Goal: Find contact information: Find contact information

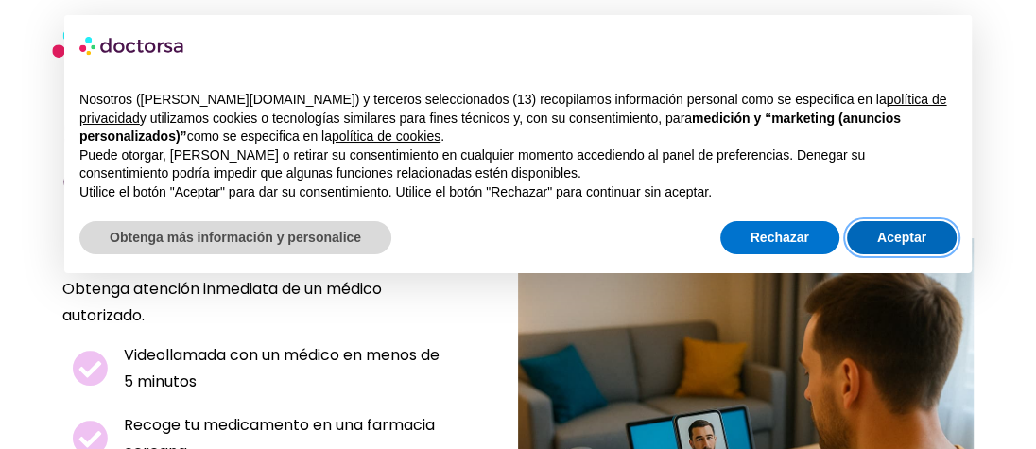
click at [875, 241] on button "Aceptar" at bounding box center [902, 238] width 110 height 34
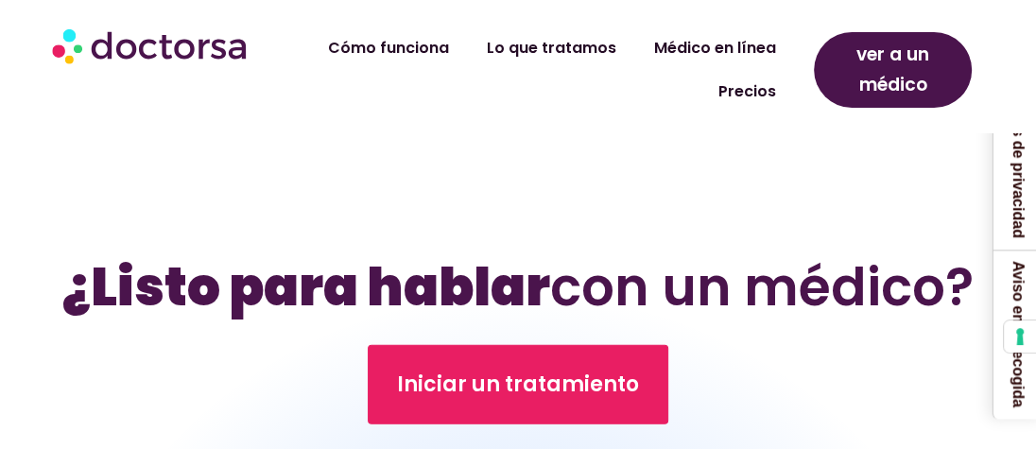
scroll to position [3386, 0]
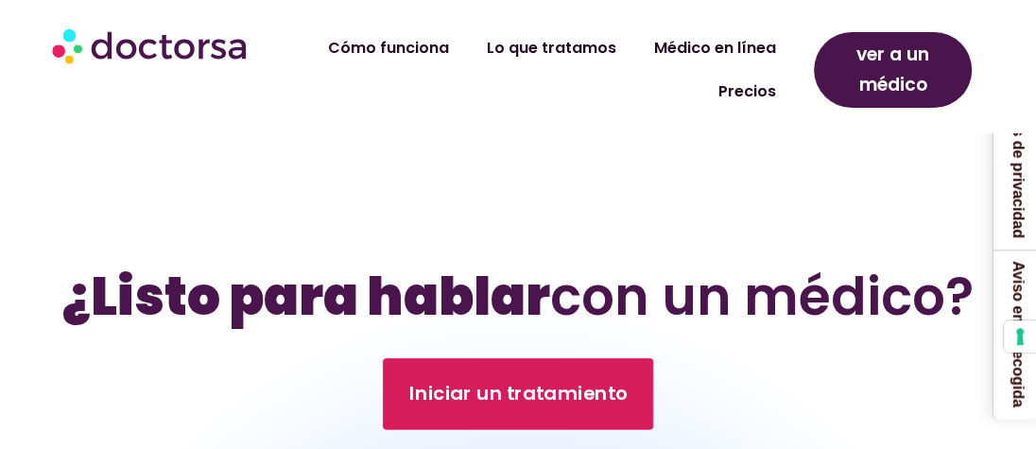
click at [561, 380] on font "Iniciar un tratamiento" at bounding box center [517, 393] width 217 height 26
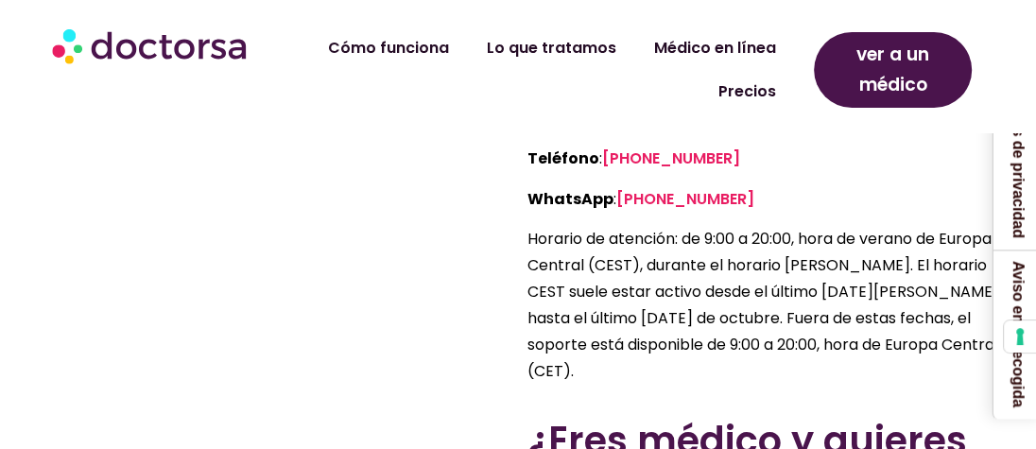
scroll to position [1289, 0]
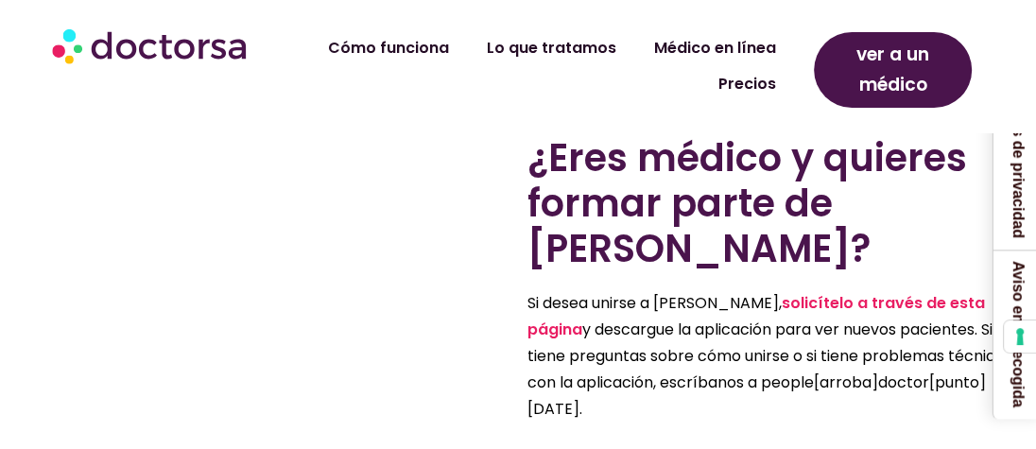
click at [763, 87] on font "Precios" at bounding box center [748, 84] width 58 height 22
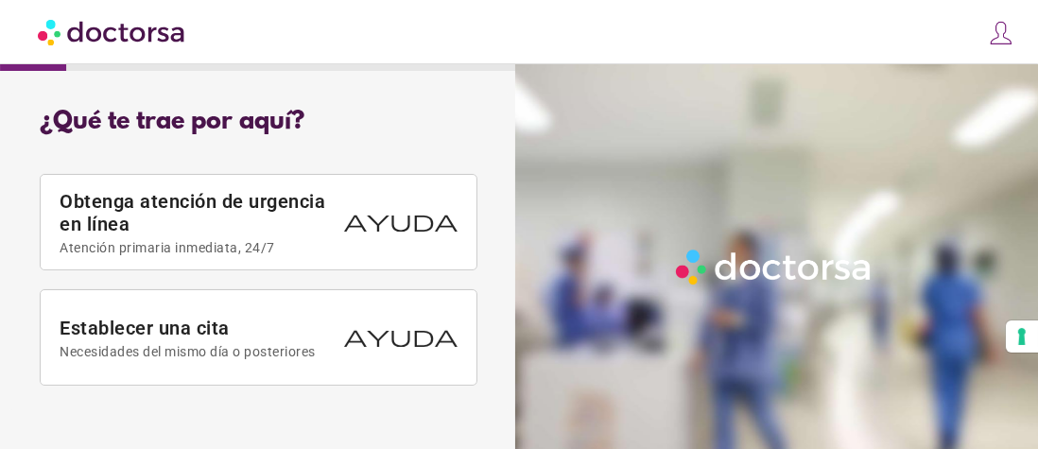
click at [391, 36] on div "cerca Acceso Hacer una solicitud Tus citas Tu perfil Bienvenido de nuevo Inicia…" at bounding box center [519, 32] width 1038 height 64
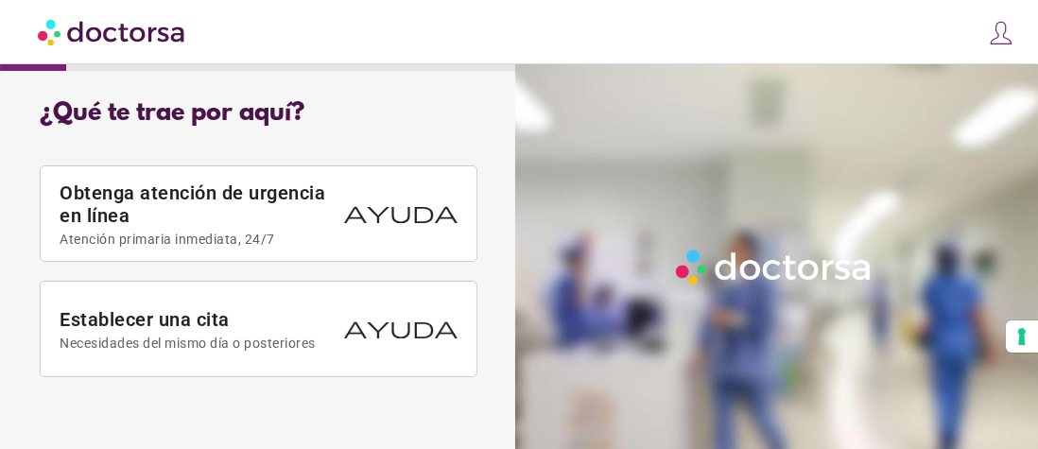
scroll to position [69, 0]
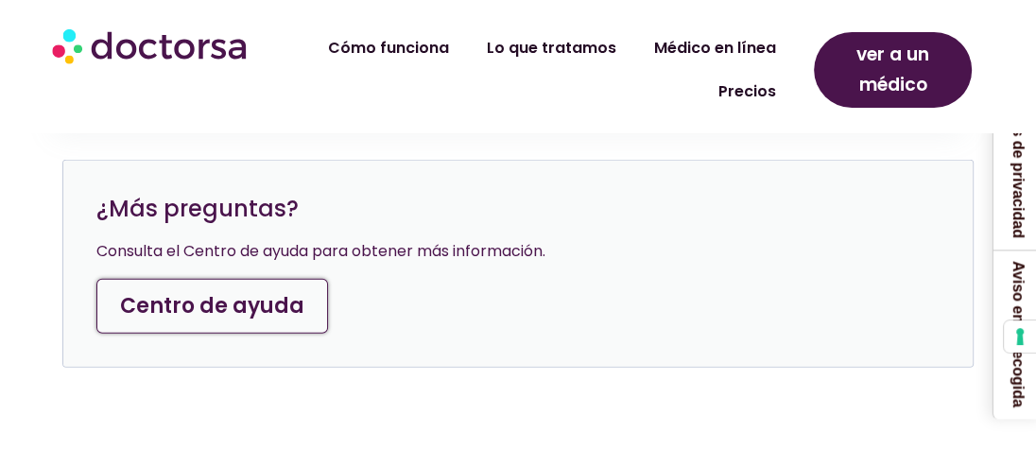
scroll to position [7670, 0]
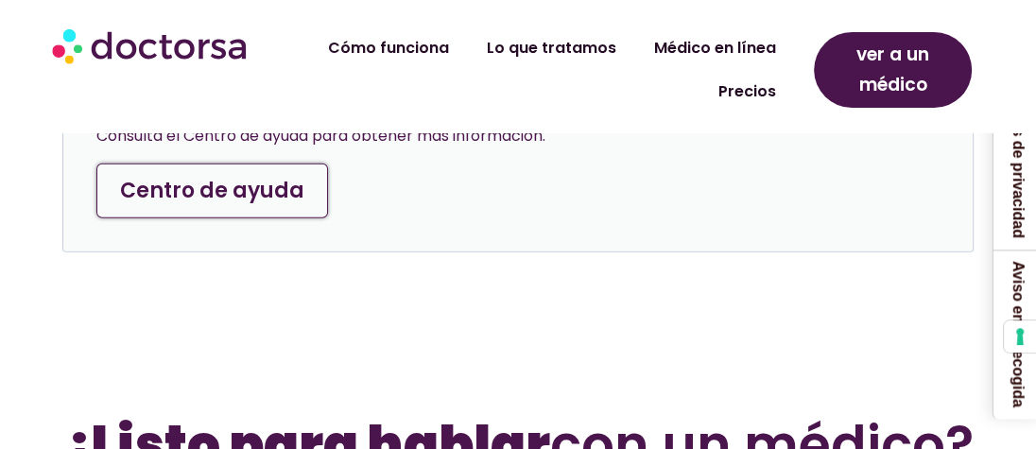
click at [243, 205] on font "Centro de ayuda" at bounding box center [212, 190] width 184 height 29
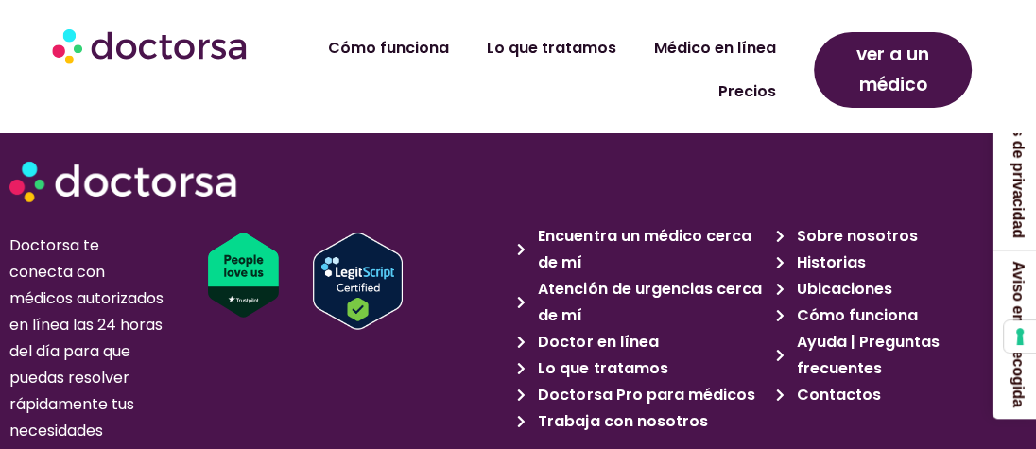
scroll to position [4324, 0]
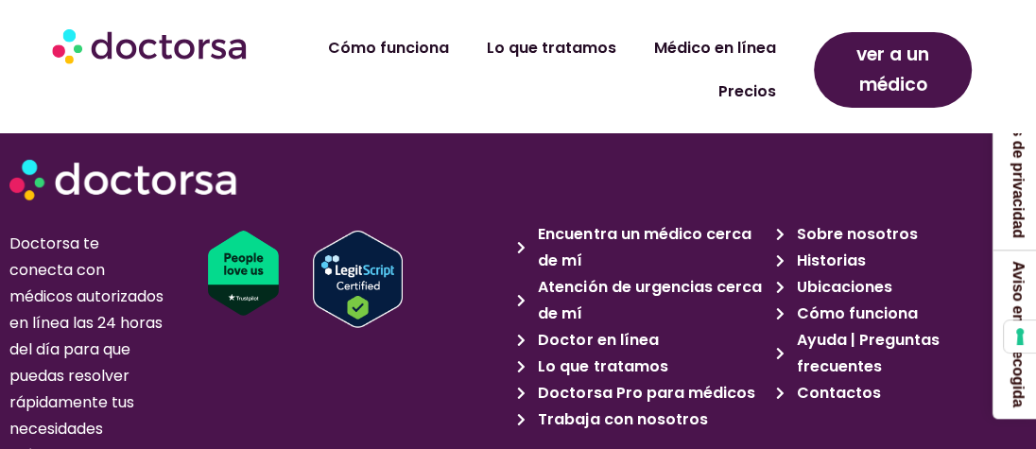
click at [847, 382] on font "Contactos" at bounding box center [839, 393] width 84 height 22
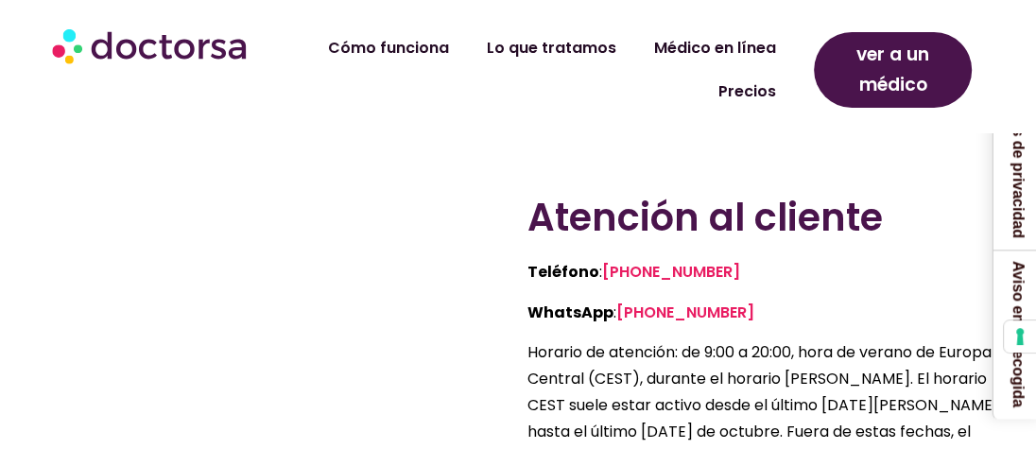
scroll to position [935, 0]
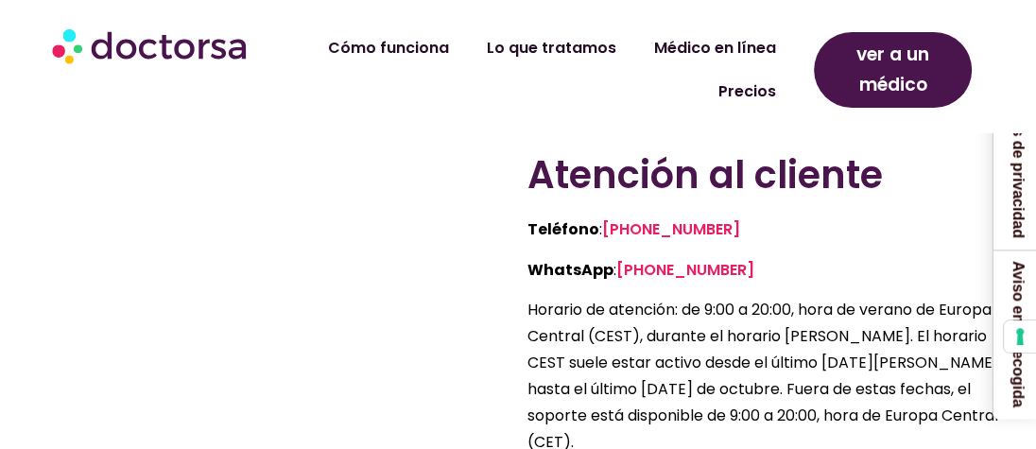
drag, startPoint x: 790, startPoint y: 291, endPoint x: 619, endPoint y: 291, distance: 171.1
click at [619, 284] on p "WhatsApp : [PHONE_NUMBER]" at bounding box center [773, 270] width 490 height 26
copy font "[PHONE_NUMBER]"
